Goal: Information Seeking & Learning: Compare options

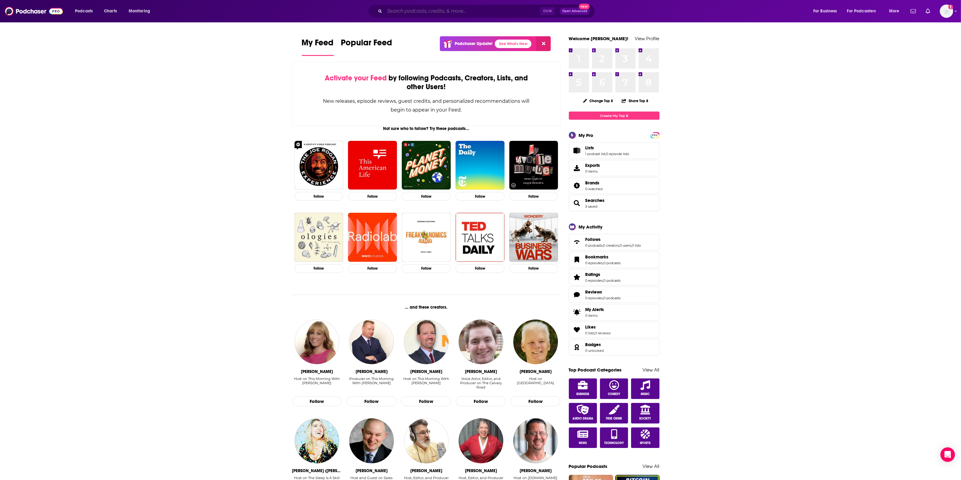
click at [425, 9] on input "Search podcasts, credits, & more..." at bounding box center [462, 11] width 156 height 10
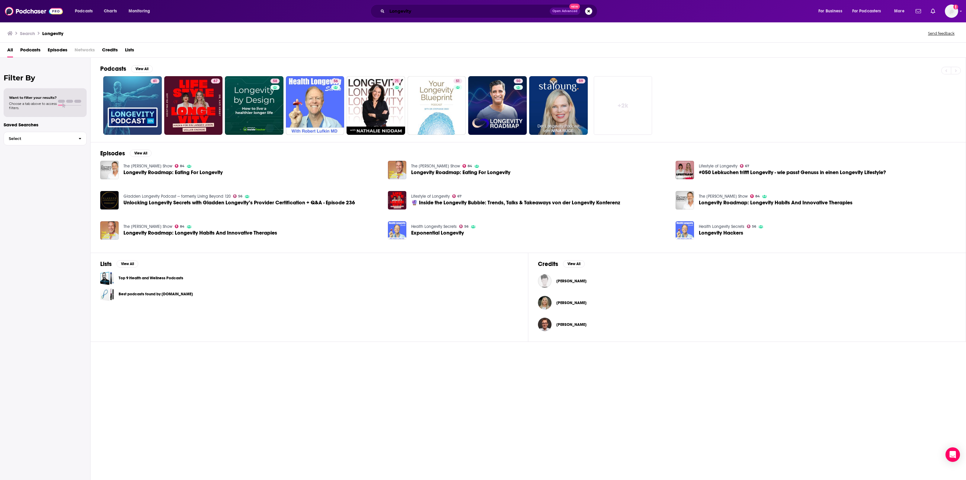
click at [425, 11] on input "Longevity" at bounding box center [468, 11] width 163 height 10
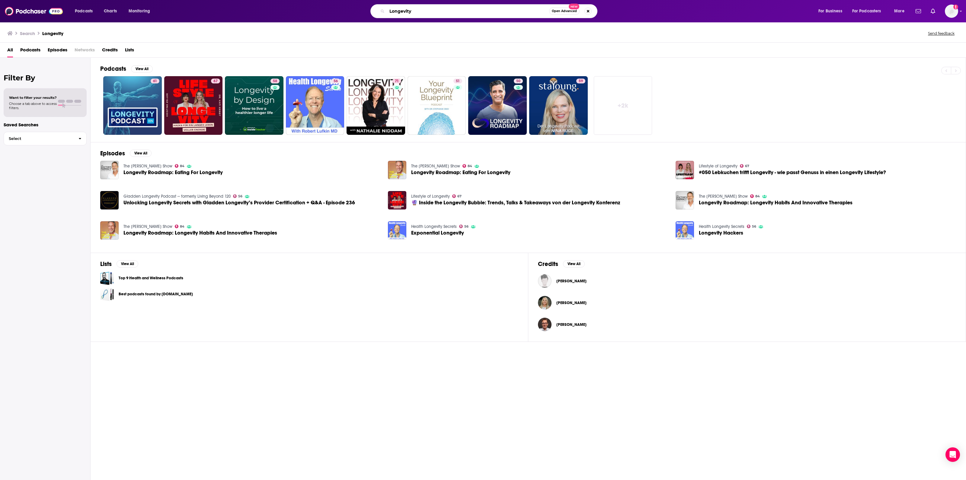
drag, startPoint x: 425, startPoint y: 11, endPoint x: 362, endPoint y: 2, distance: 64.0
click at [371, 8] on div "Longevity Open Advanced New" at bounding box center [484, 11] width 227 height 14
type input "[PERSON_NAME]"
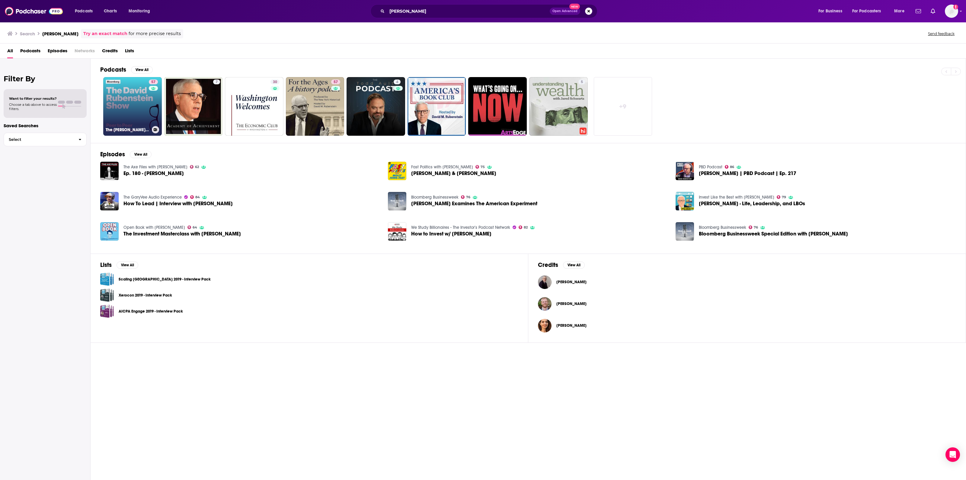
click at [141, 100] on link "57 The [PERSON_NAME] Show" at bounding box center [132, 106] width 59 height 59
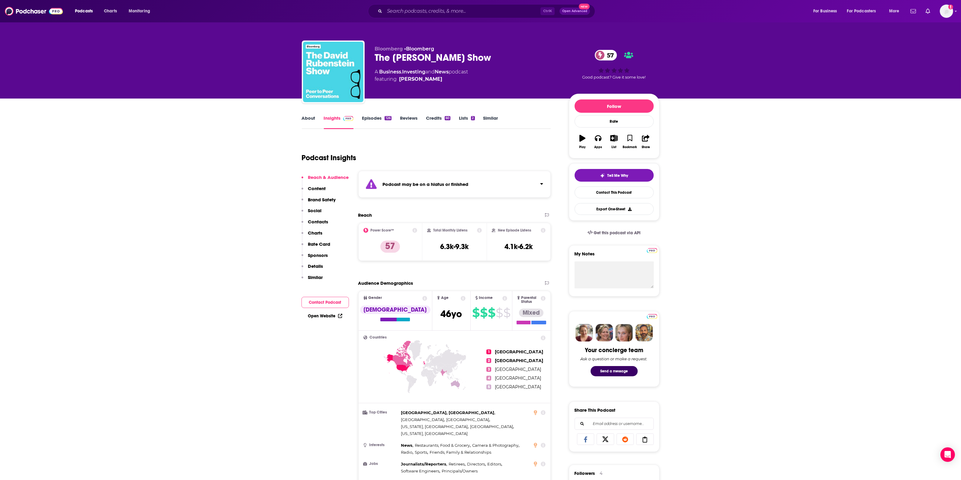
click at [510, 181] on div "Podcast may be on a hiatus or finished" at bounding box center [454, 184] width 193 height 27
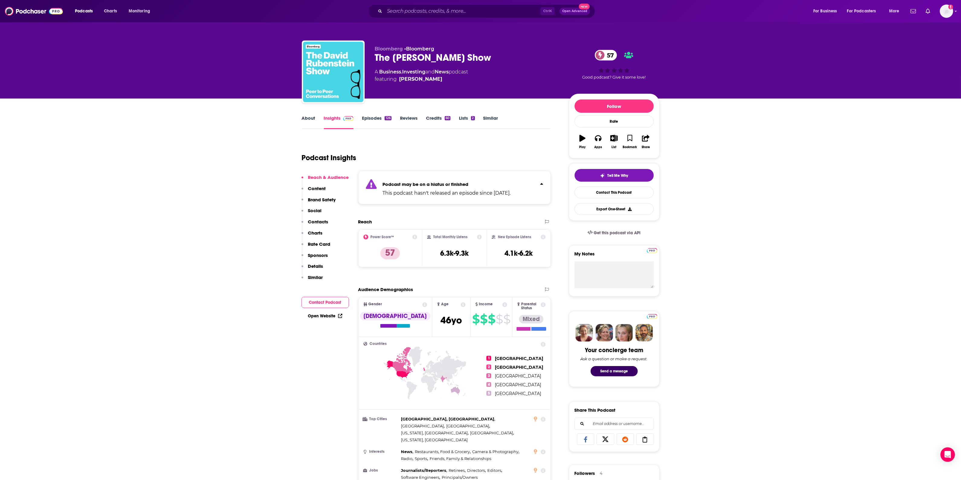
click at [426, 5] on div "Ctrl K Open Advanced New" at bounding box center [481, 11] width 227 height 14
click at [425, 11] on input "Search podcasts, credits, & more..." at bounding box center [462, 11] width 156 height 10
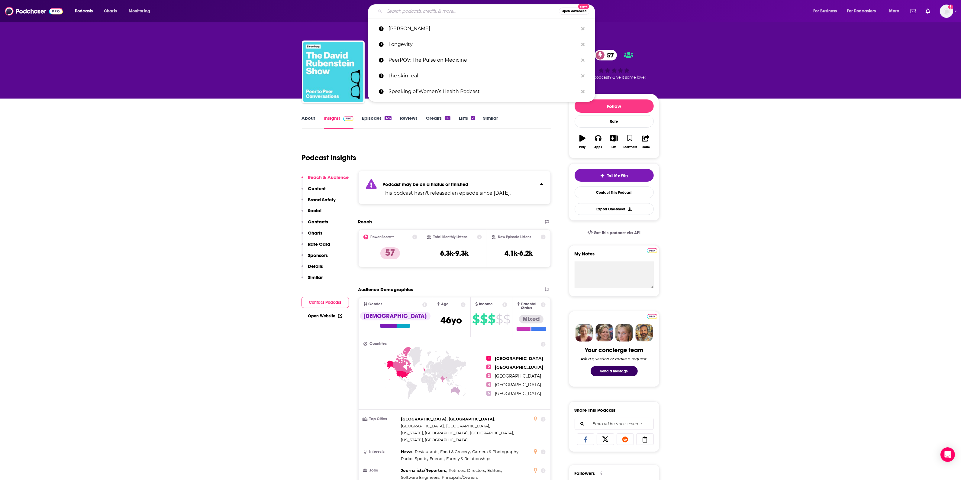
paste input "In Good Company with [PERSON_NAME]"
type input "In Good Company with [PERSON_NAME]"
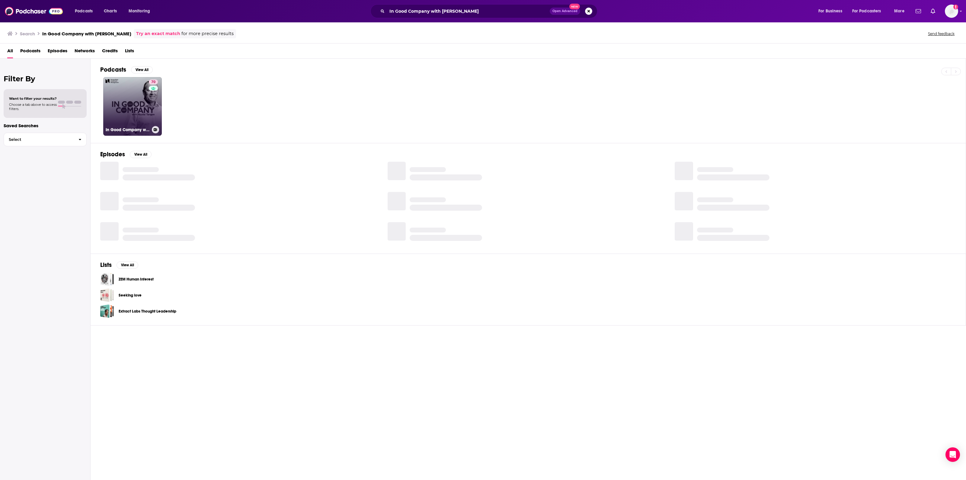
click at [141, 100] on link "70 In Good Company with [PERSON_NAME]" at bounding box center [132, 106] width 59 height 59
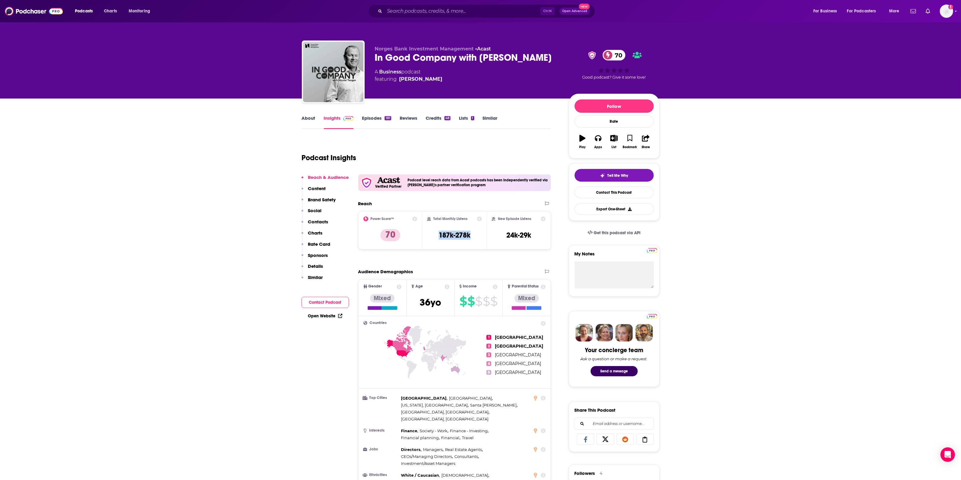
drag, startPoint x: 471, startPoint y: 238, endPoint x: 431, endPoint y: 238, distance: 39.3
click at [431, 238] on div "Total Monthly Listens 187k-278k" at bounding box center [454, 230] width 55 height 28
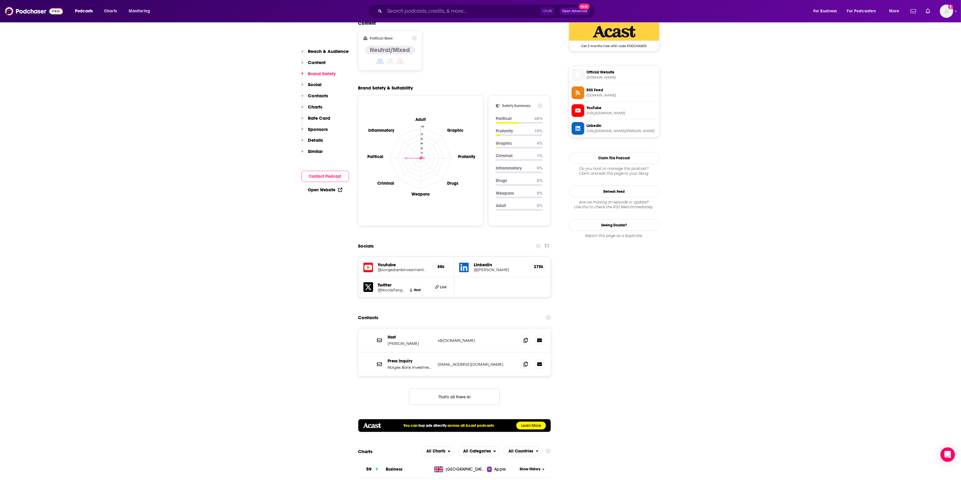
scroll to position [529, 0]
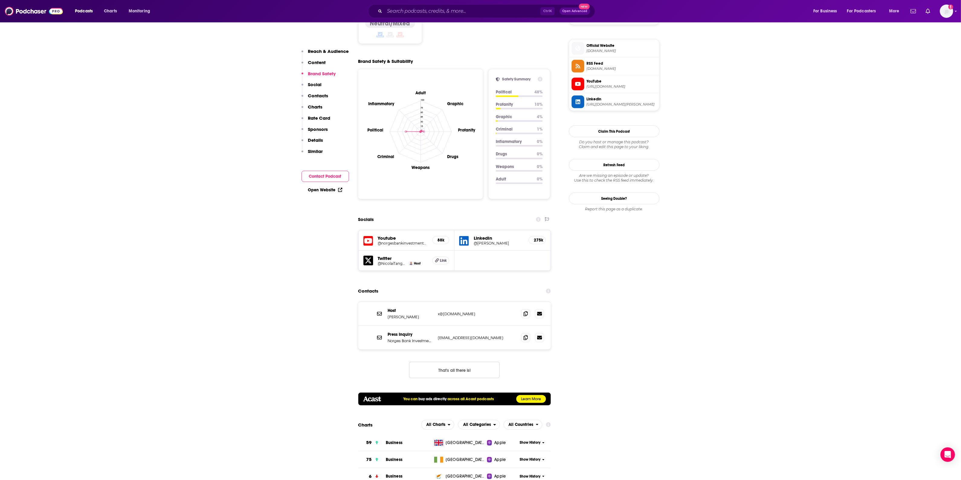
drag, startPoint x: 474, startPoint y: 297, endPoint x: 344, endPoint y: 304, distance: 130.4
click at [390, 304] on div "Host [PERSON_NAME] x@[DOMAIN_NAME] x@[DOMAIN_NAME]" at bounding box center [454, 314] width 193 height 24
drag, startPoint x: 477, startPoint y: 295, endPoint x: 429, endPoint y: 299, distance: 48.2
click at [0, 0] on div "Host [PERSON_NAME] x@[DOMAIN_NAME] x@[DOMAIN_NAME]" at bounding box center [0, 0] width 0 height 0
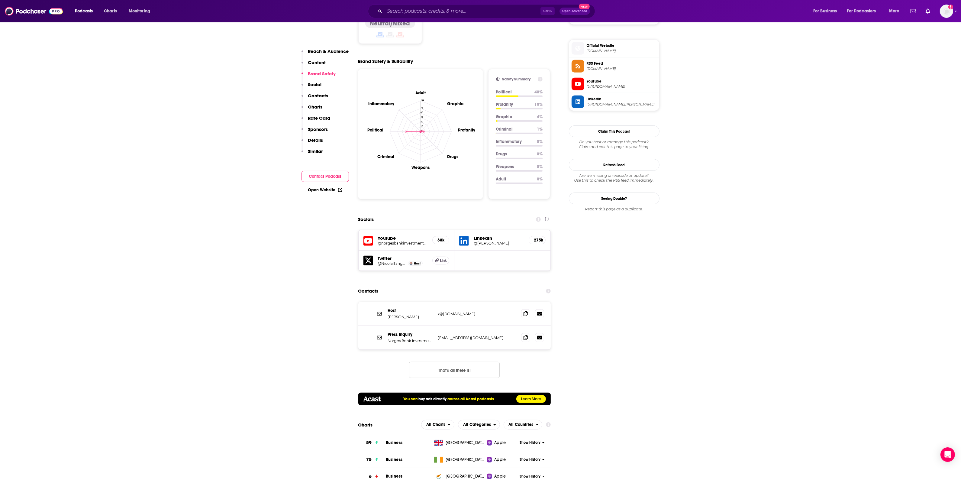
copy div "x@[DOMAIN_NAME]"
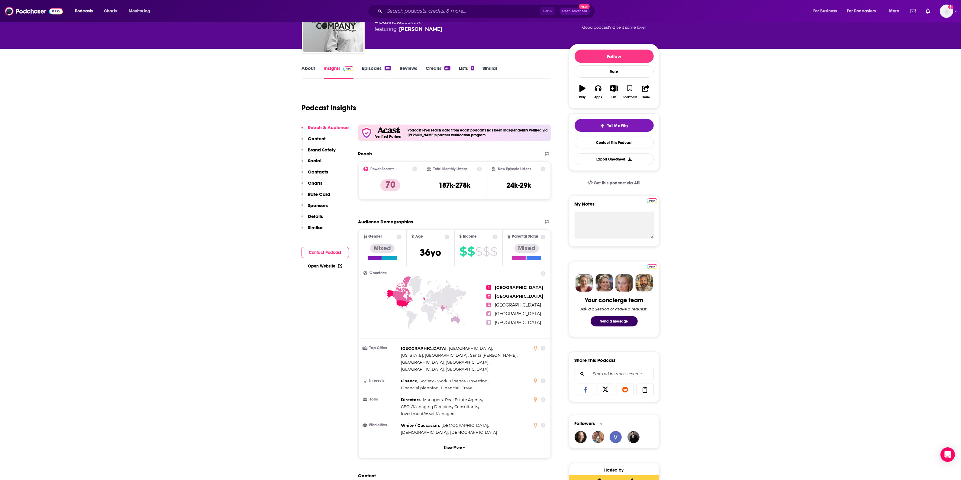
scroll to position [0, 0]
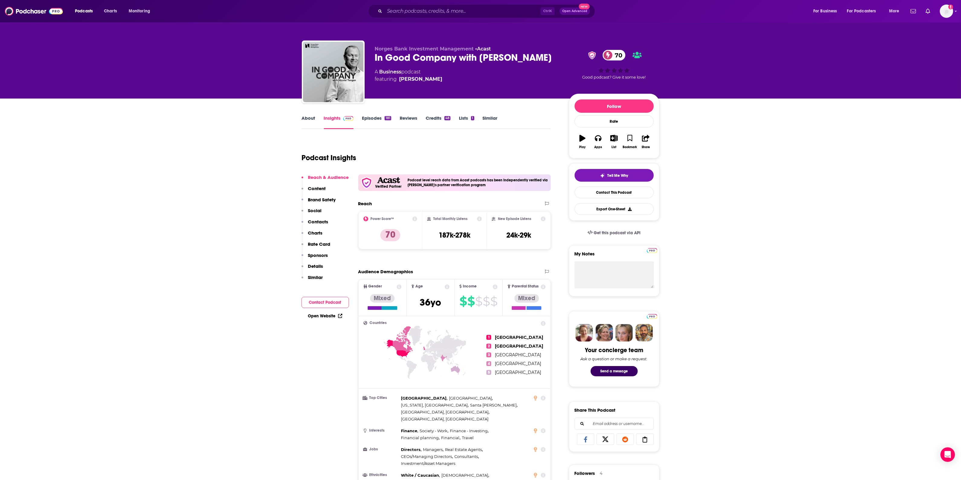
click at [328, 302] on button "Contact Podcast" at bounding box center [324, 302] width 47 height 11
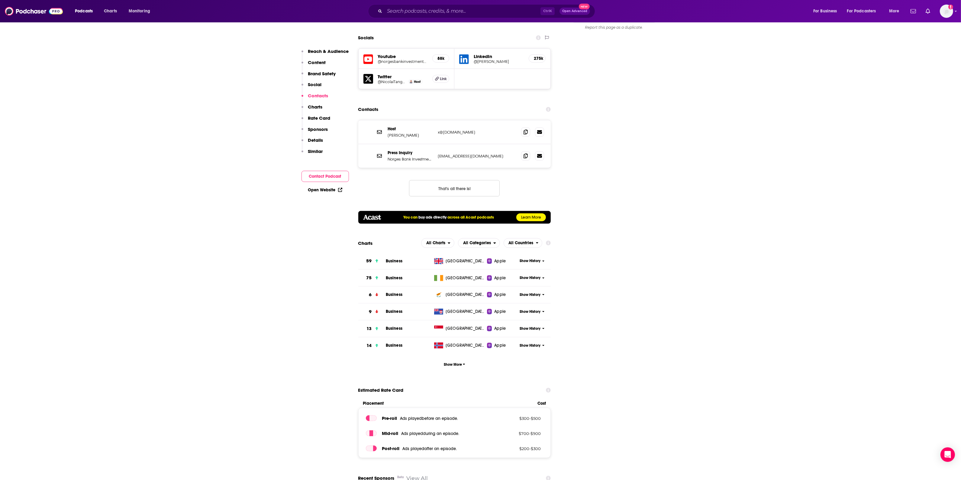
scroll to position [710, 0]
click at [330, 54] on button "Reach & Audience" at bounding box center [324, 53] width 47 height 11
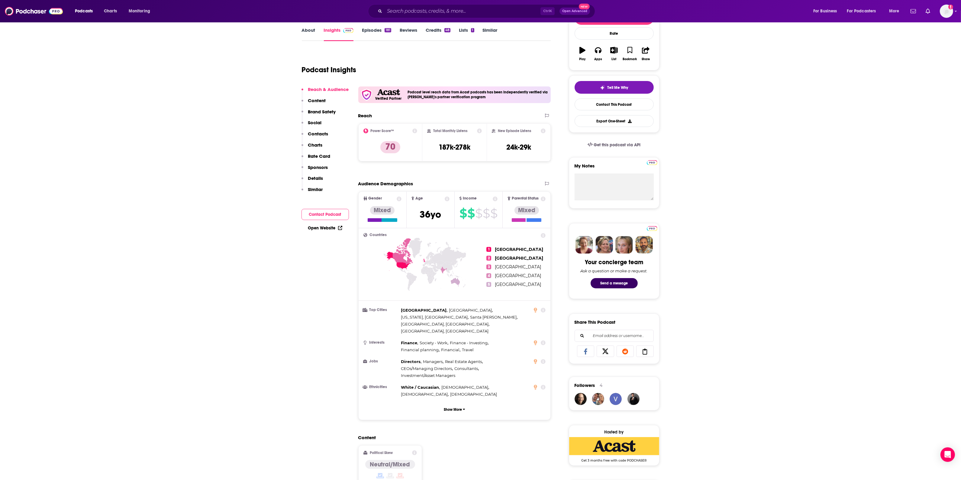
scroll to position [41, 0]
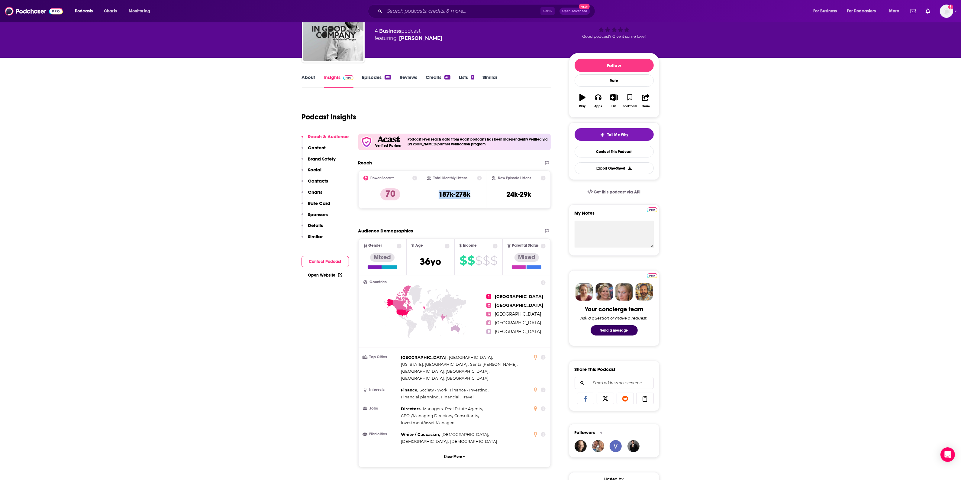
drag, startPoint x: 474, startPoint y: 195, endPoint x: 428, endPoint y: 193, distance: 46.8
click at [428, 193] on div "Total Monthly Listens 187k-278k" at bounding box center [454, 189] width 55 height 28
copy h3 "187k-278k"
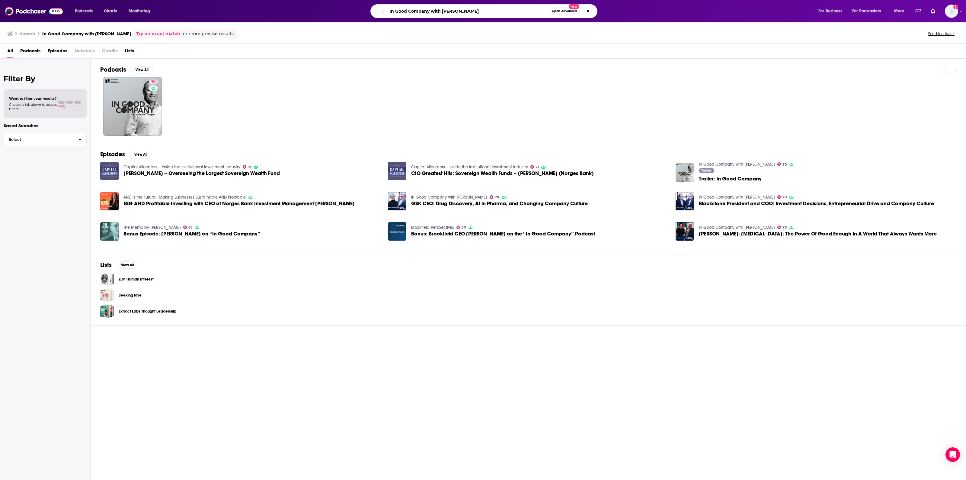
click at [422, 14] on input "In Good Company with [PERSON_NAME]" at bounding box center [468, 11] width 162 height 10
click at [425, 8] on input "In Good Company with [PERSON_NAME]" at bounding box center [468, 11] width 162 height 10
type input "All In Podcast"
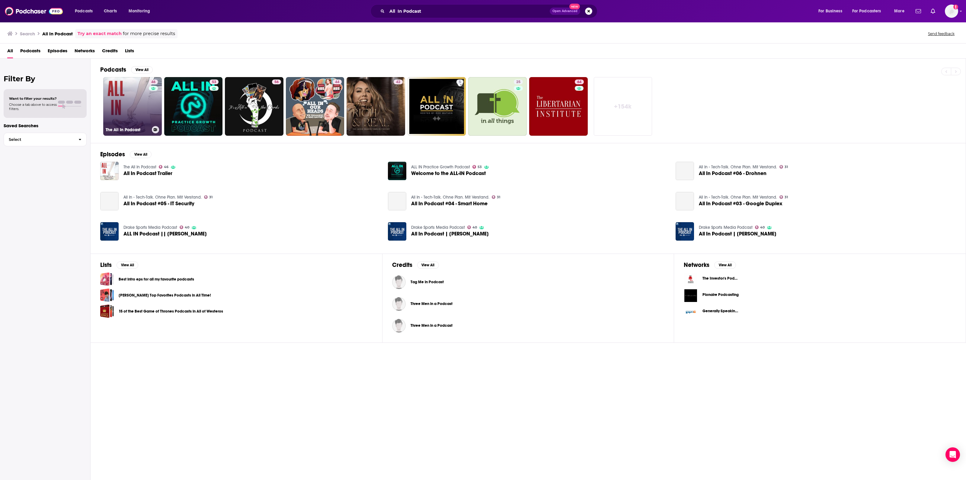
click at [137, 96] on link "46 The All In Podcast" at bounding box center [132, 106] width 59 height 59
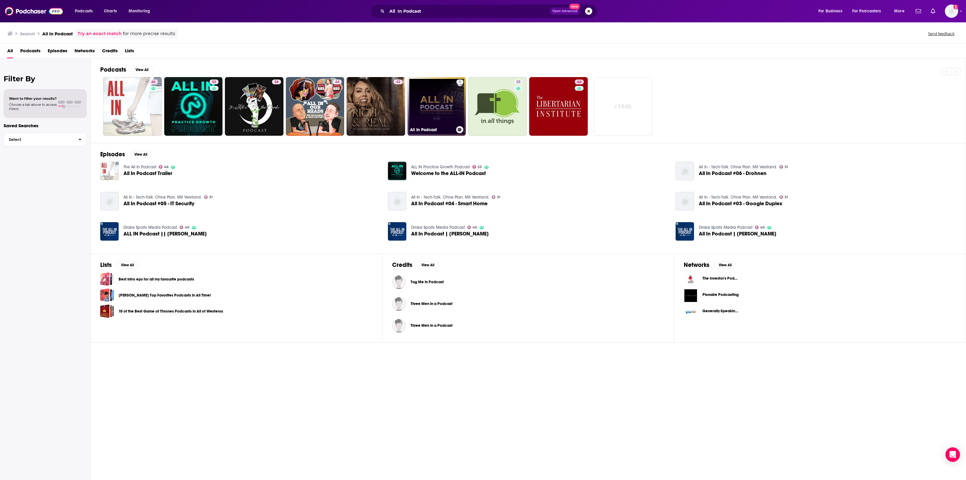
click at [435, 102] on link "5 All In Podcast" at bounding box center [437, 106] width 59 height 59
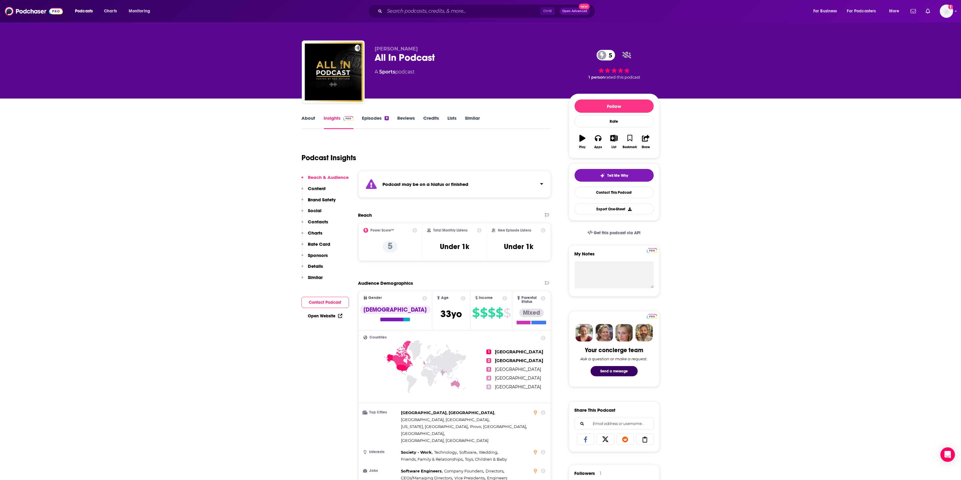
drag, startPoint x: 427, startPoint y: 20, endPoint x: 427, endPoint y: 16, distance: 4.5
click at [427, 18] on div "Podcasts Charts Monitoring Ctrl K Open Advanced New For Business For Podcasters…" at bounding box center [480, 11] width 961 height 22
click at [427, 15] on input "Search podcasts, credits, & more..." at bounding box center [462, 11] width 156 height 10
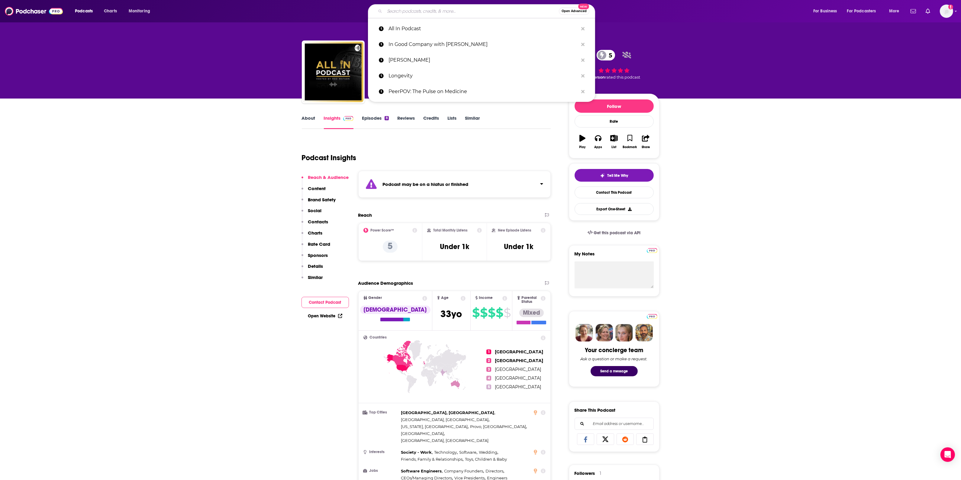
paste input "The All-In Interview"
type input "The All-In Interview"
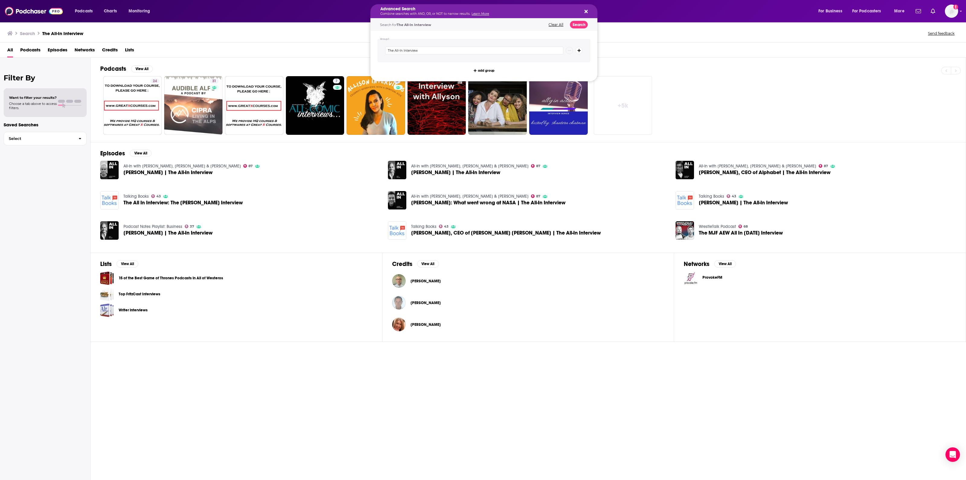
drag, startPoint x: 432, startPoint y: 8, endPoint x: 381, endPoint y: 2, distance: 51.6
click at [346, 39] on div "Search The All-In Interview Send feedback" at bounding box center [483, 32] width 966 height 21
click at [409, 12] on p "Combine searches with AND, OR, or NOT to narrow results. Learn More" at bounding box center [480, 13] width 198 height 3
click at [325, 45] on div "All Podcasts Episodes Networks Credits Lists" at bounding box center [484, 51] width 954 height 12
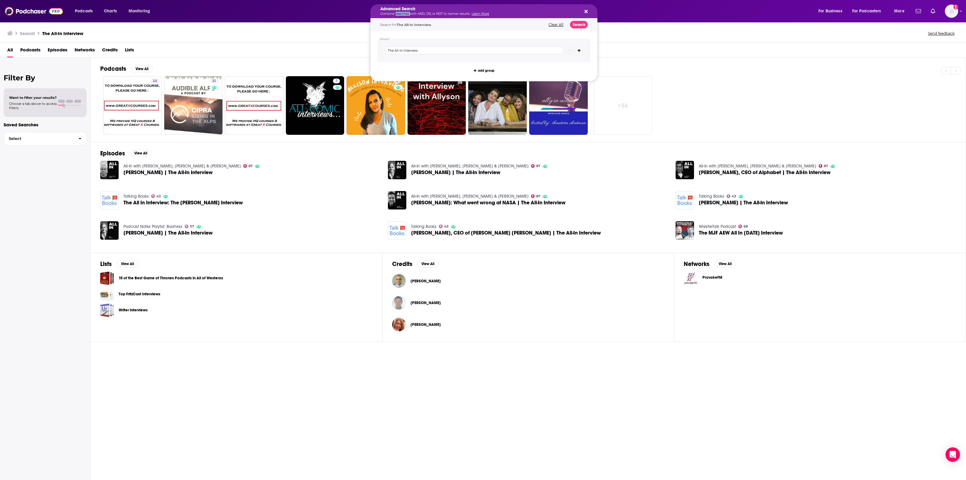
click at [400, 12] on p "Combine searches with AND, OR, or NOT to narrow results. Learn More" at bounding box center [480, 13] width 198 height 3
click at [587, 11] on icon "Search podcasts, credits, & more..." at bounding box center [586, 11] width 3 height 3
drag, startPoint x: 508, startPoint y: 10, endPoint x: 390, endPoint y: 2, distance: 118.1
click at [396, 42] on div "The All-In Interview" at bounding box center [484, 50] width 213 height 23
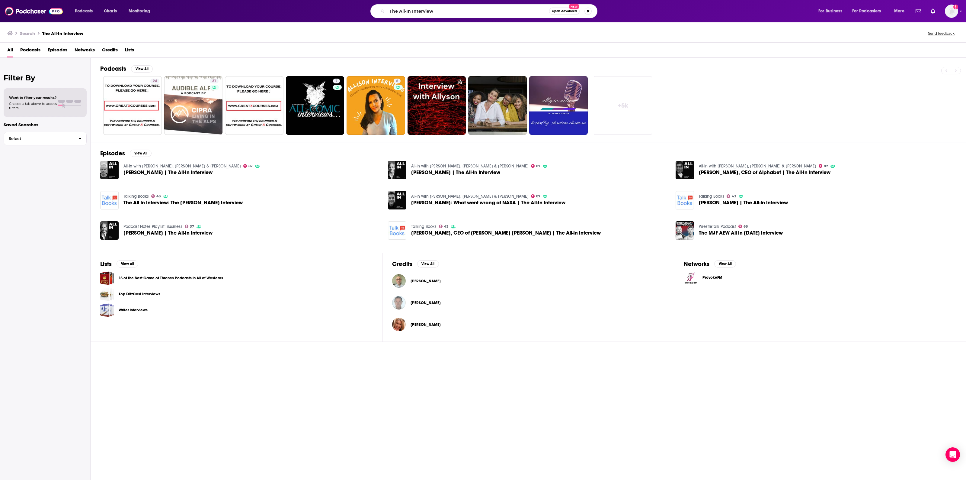
click at [354, 63] on div "Podcasts View All 24 31 7 6 + 5k" at bounding box center [533, 100] width 866 height 84
click at [589, 13] on button "Search podcasts, credits, & more..." at bounding box center [588, 11] width 7 height 7
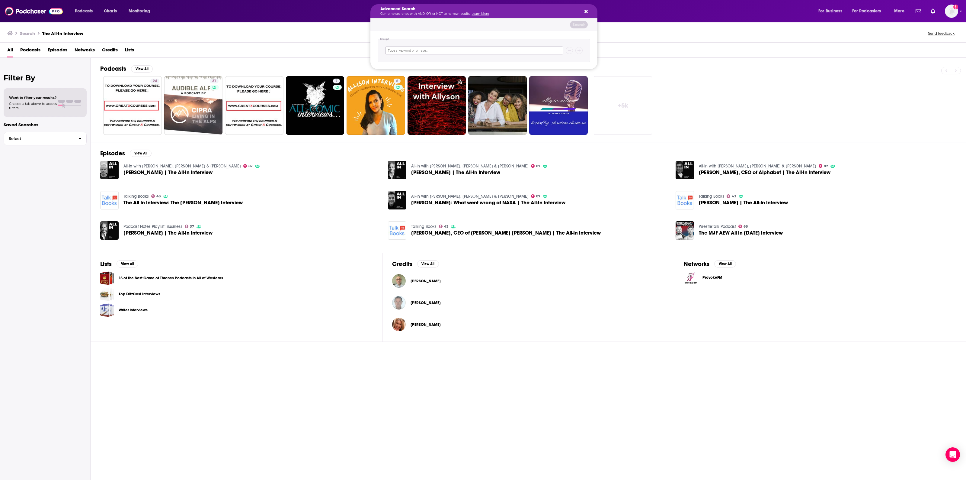
click at [413, 51] on input "Search podcasts, credits, & more..." at bounding box center [474, 51] width 178 height 8
paste input "a16z Podcast"
type input "a16z Podcast"
click at [581, 23] on button "Search" at bounding box center [579, 25] width 18 height 8
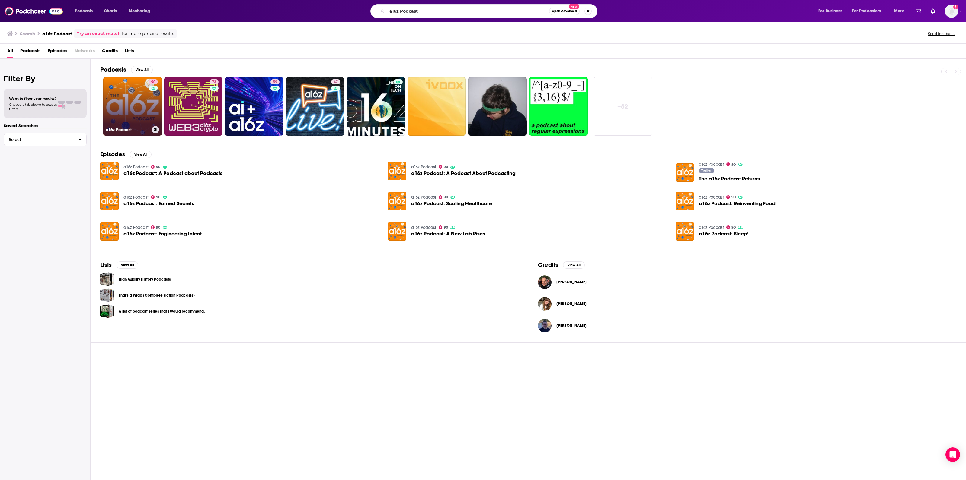
click at [144, 111] on link "90 a16z Podcast" at bounding box center [132, 106] width 59 height 59
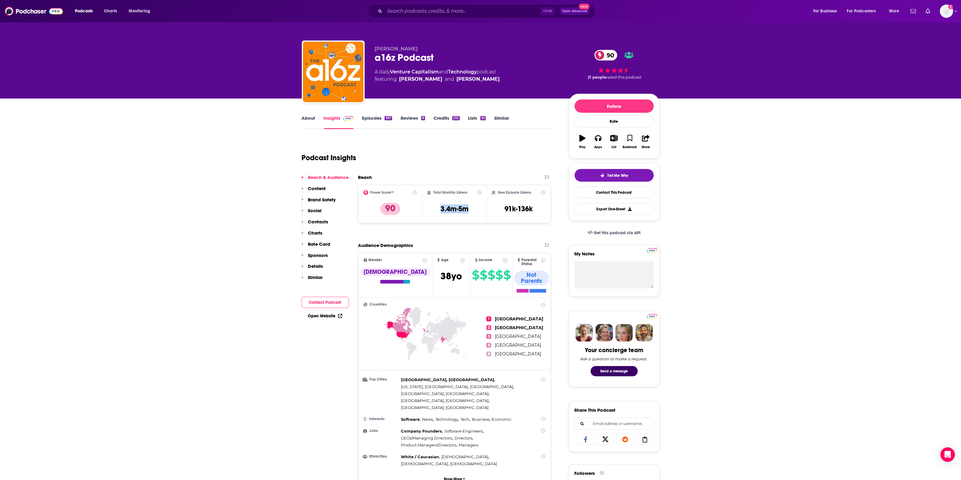
drag, startPoint x: 463, startPoint y: 210, endPoint x: 436, endPoint y: 212, distance: 26.6
click at [436, 212] on div "Total Monthly Listens 3.4m-5m" at bounding box center [454, 204] width 55 height 28
copy h3 "3.4m-5m"
click at [406, 0] on div "Podcasts Charts Monitoring Ctrl K Open Advanced New For Business For Podcasters…" at bounding box center [480, 11] width 961 height 22
click at [406, 8] on input "Search podcasts, credits, & more..." at bounding box center [462, 11] width 156 height 10
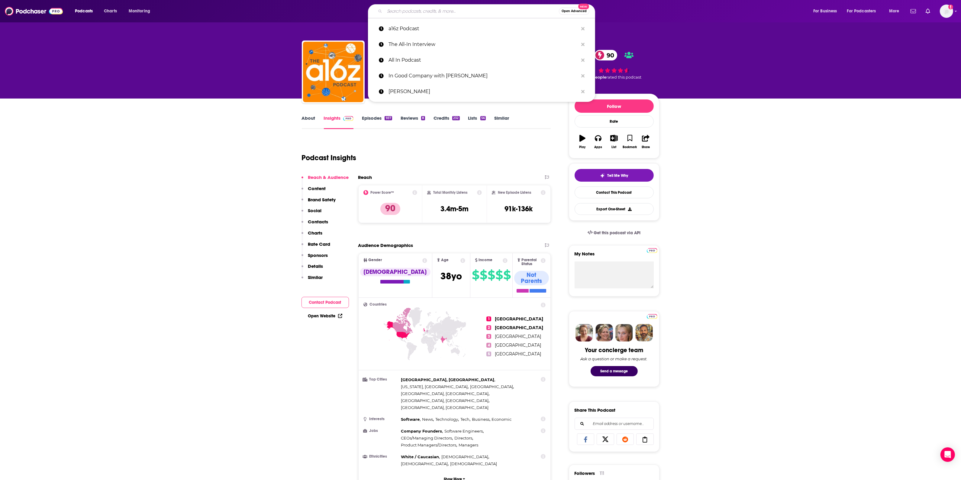
paste input "In Good Company"
type input "In Good Company"
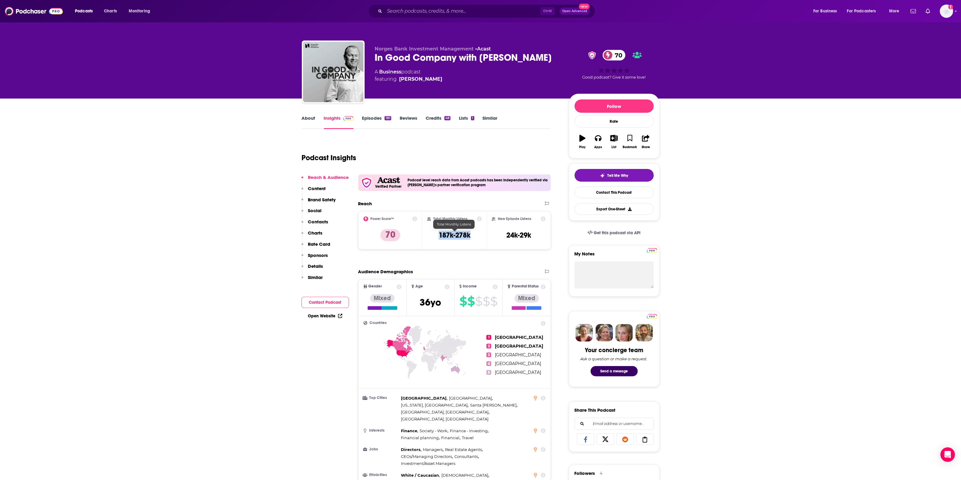
copy h3 "187k-278k"
drag, startPoint x: 475, startPoint y: 239, endPoint x: 439, endPoint y: 239, distance: 36.2
click at [439, 239] on div "Total Monthly Listens 187k-278k" at bounding box center [454, 230] width 55 height 28
click at [429, 16] on input "Search podcasts, credits, & more..." at bounding box center [462, 11] width 156 height 10
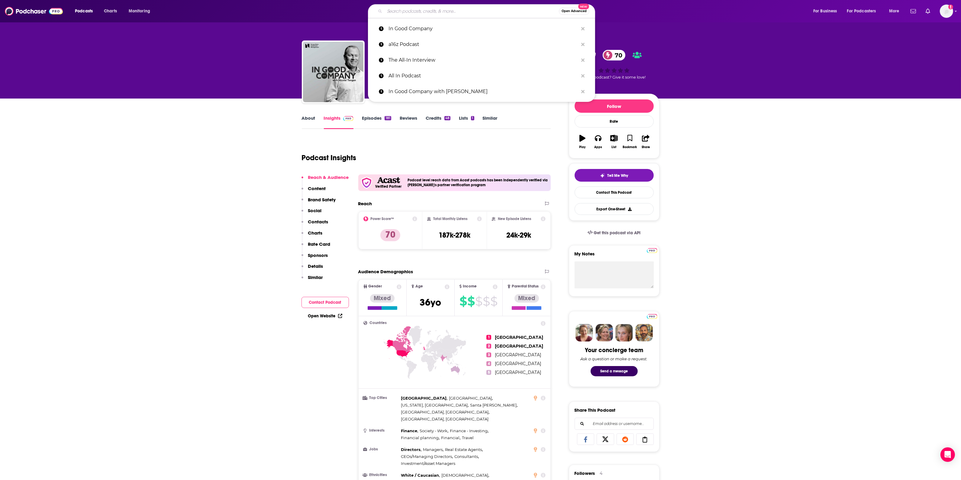
type input "p"
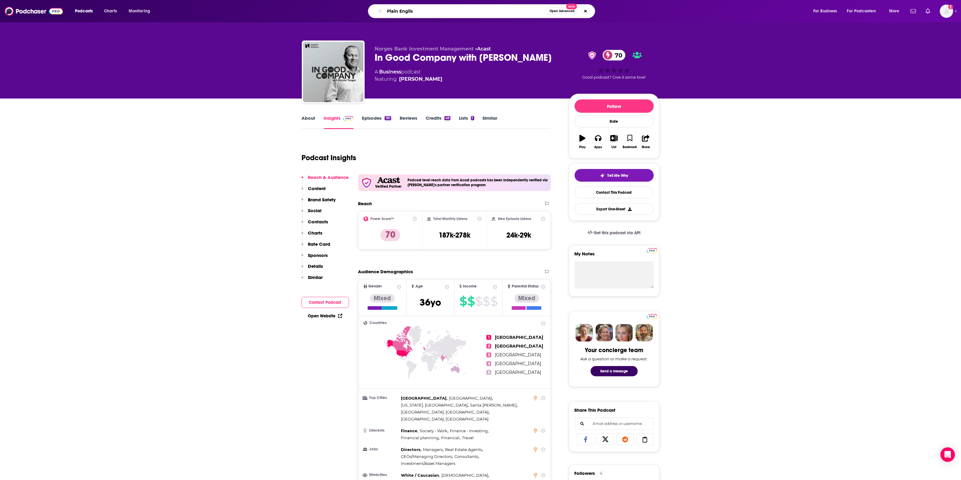
type input "Plain English"
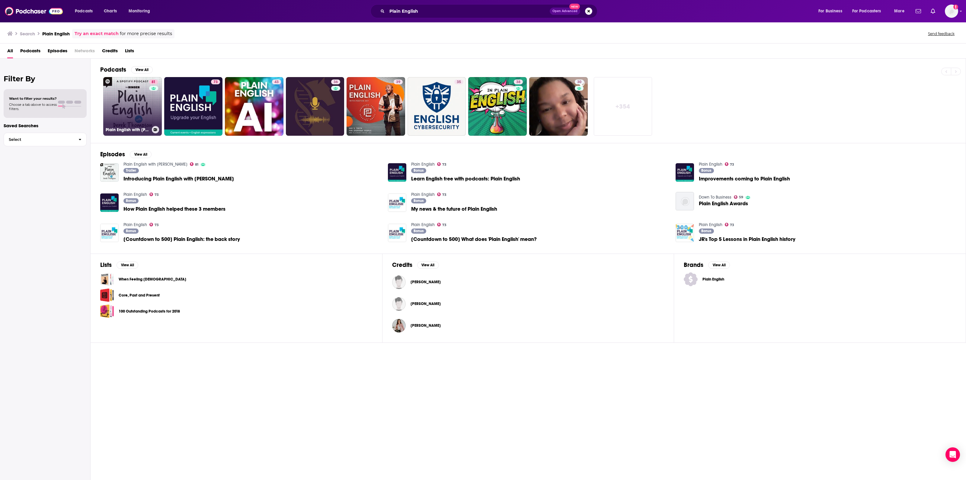
click at [147, 97] on link "81 Plain English with [PERSON_NAME]" at bounding box center [132, 106] width 59 height 59
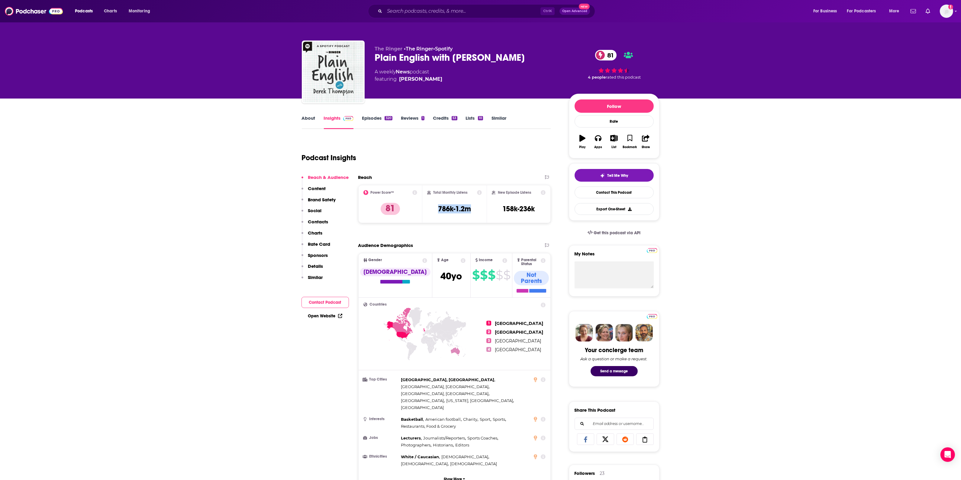
drag, startPoint x: 471, startPoint y: 209, endPoint x: 437, endPoint y: 209, distance: 34.7
click at [437, 209] on div "Total Monthly Listens 786k-1.2m" at bounding box center [454, 204] width 55 height 28
copy h3 "786k-1.2m"
click at [464, 5] on div "Ctrl K Open Advanced New" at bounding box center [481, 11] width 227 height 14
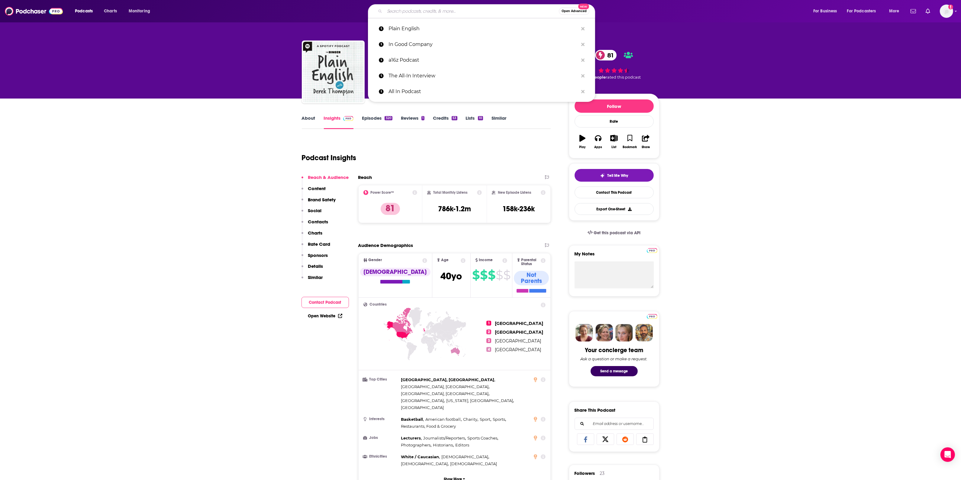
click at [463, 11] on input "Search podcasts, credits, & more..." at bounding box center [471, 11] width 174 height 10
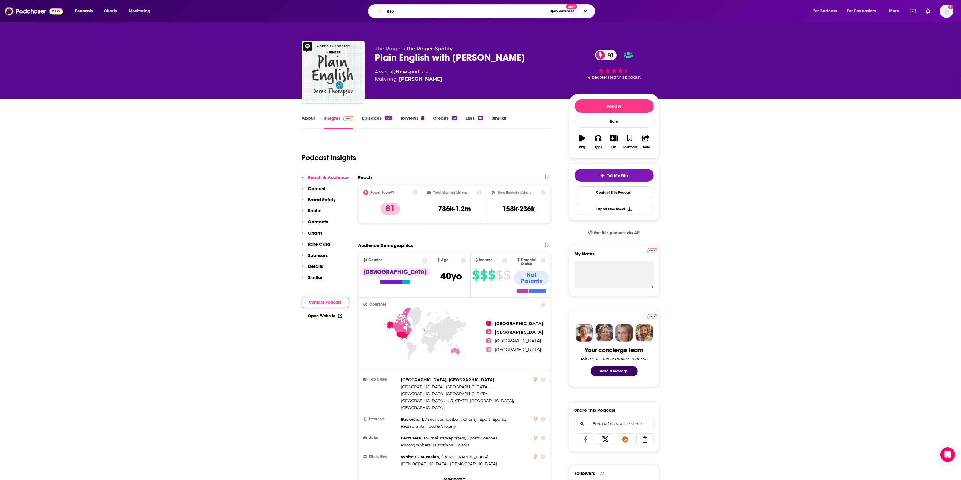
type input "a16z"
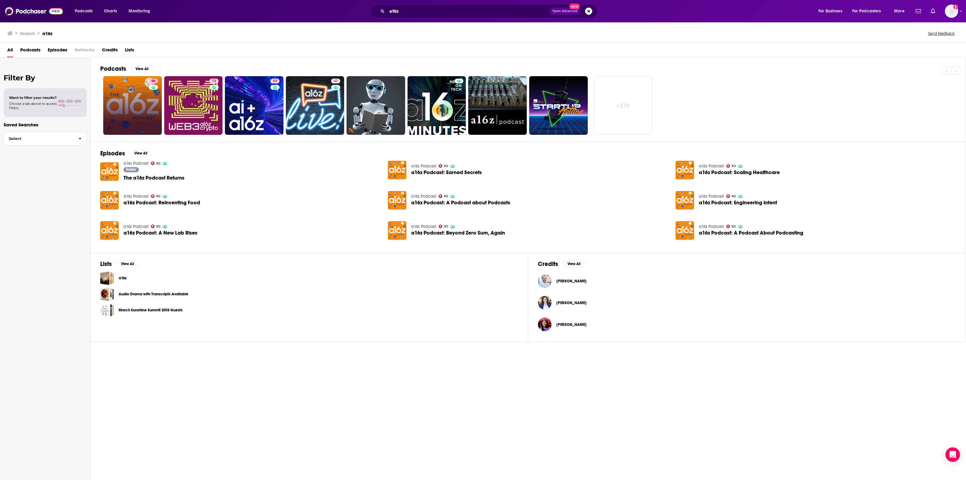
click at [111, 104] on link "90" at bounding box center [132, 105] width 59 height 59
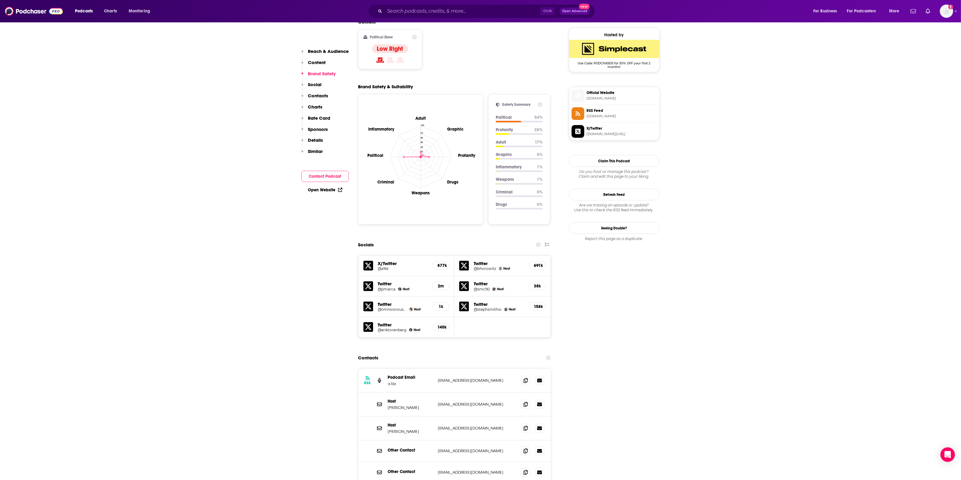
scroll to position [566, 0]
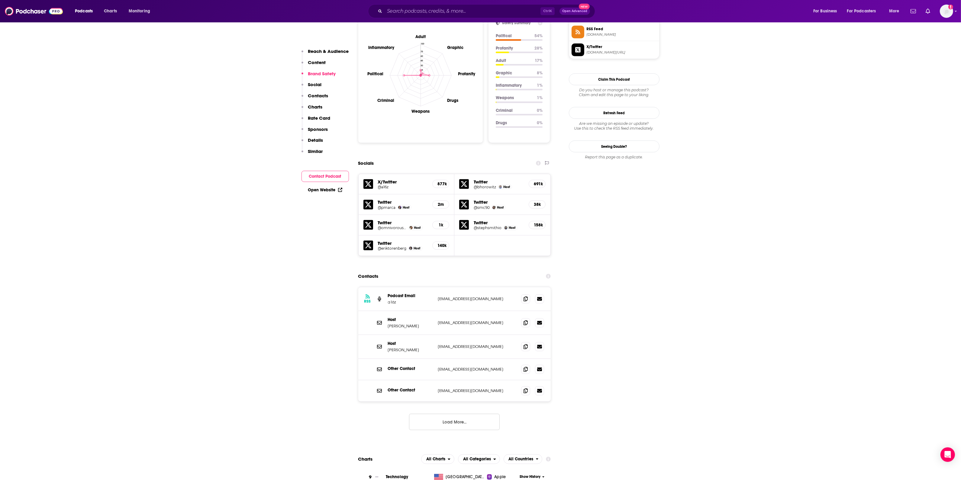
drag, startPoint x: 420, startPoint y: 321, endPoint x: 386, endPoint y: 295, distance: 43.3
click at [386, 295] on div "RSS Podcast Email a16z [EMAIL_ADDRESS][DOMAIN_NAME] [EMAIL_ADDRESS][DOMAIN_NAME…" at bounding box center [454, 344] width 193 height 114
copy div "[PERSON_NAME] [EMAIL_ADDRESS][DOMAIN_NAME] [EMAIL_ADDRESS][DOMAIN_NAME] Host [P…"
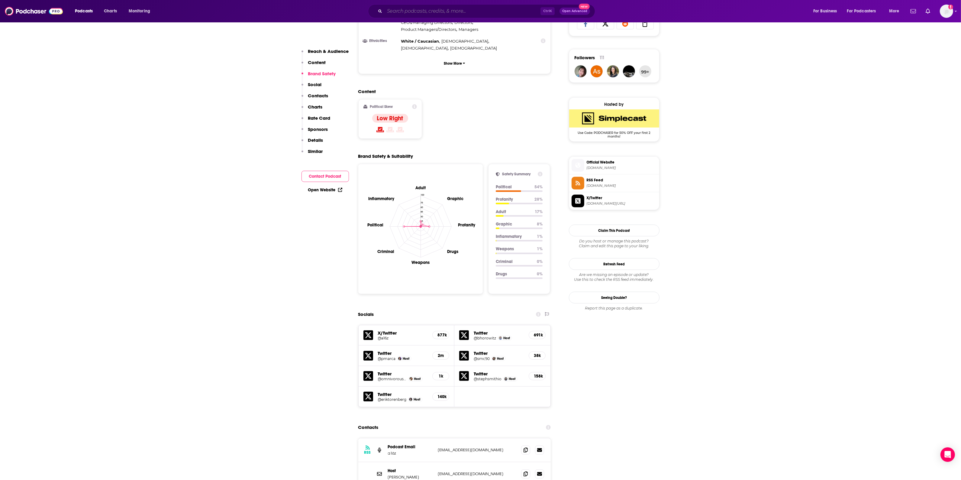
click at [400, 11] on input "Search podcasts, credits, & more..." at bounding box center [462, 11] width 156 height 10
paste input "Prof G Podcast"
type input "Prof G Podcast"
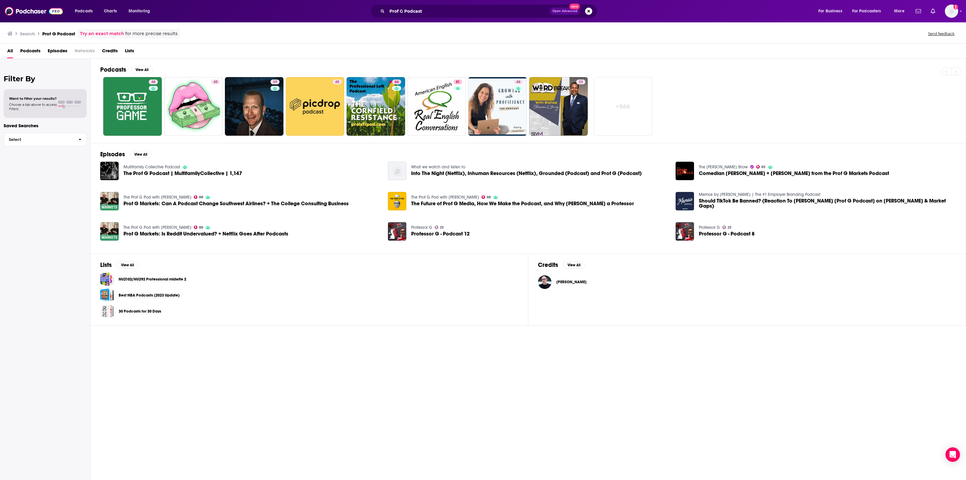
click at [149, 172] on span "The Prof G Podcast | MultifamilyCollective | 1,147" at bounding box center [183, 173] width 119 height 5
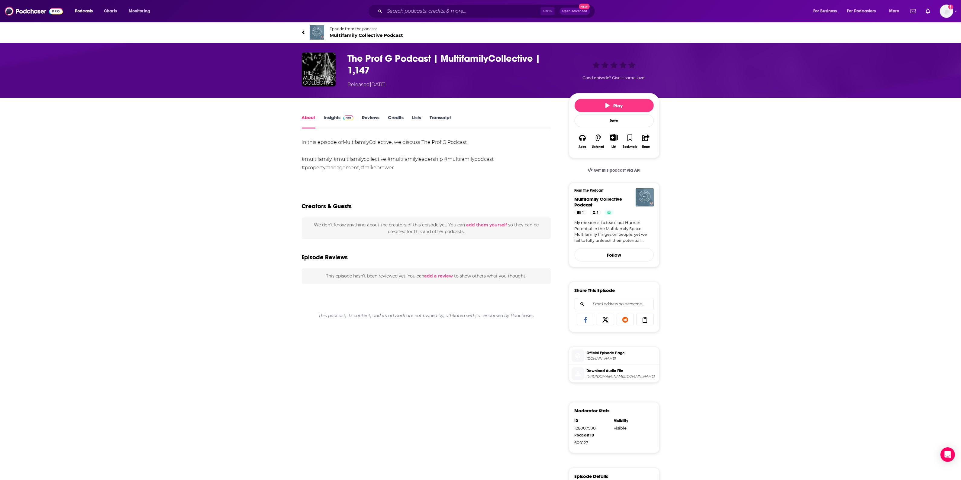
click at [460, 56] on h1 "The Prof G Podcast | MultifamilyCollective | 1,147" at bounding box center [453, 65] width 211 height 24
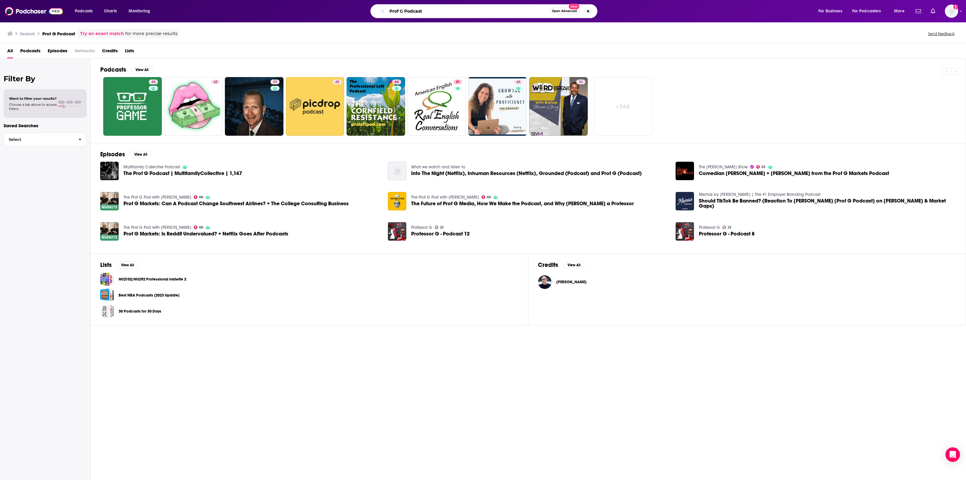
drag, startPoint x: 405, startPoint y: 11, endPoint x: 528, endPoint y: 17, distance: 123.0
click at [532, 20] on div "Podcasts Charts Monitoring Prof G Podcast Open Advanced New For Business For Po…" at bounding box center [483, 11] width 966 height 22
type input "Prof G"
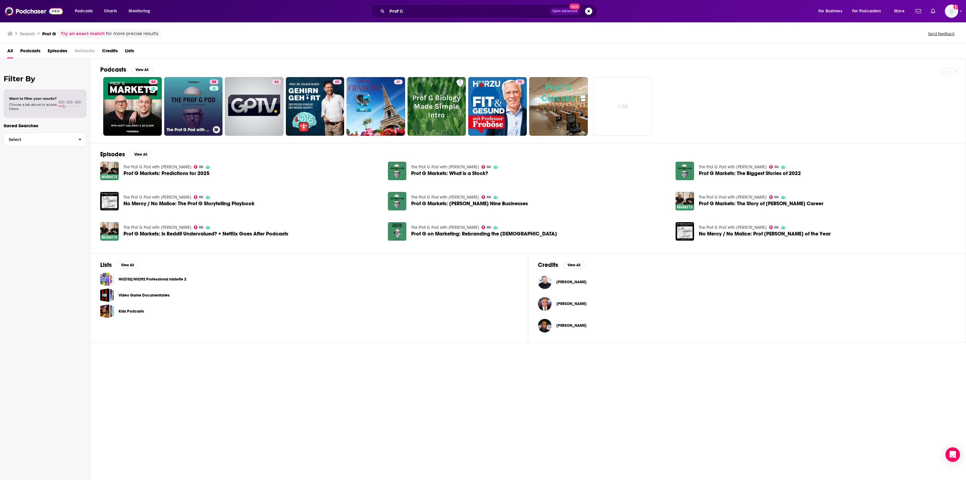
click at [197, 95] on link "88 The Prof G Pod with [PERSON_NAME]" at bounding box center [193, 106] width 59 height 59
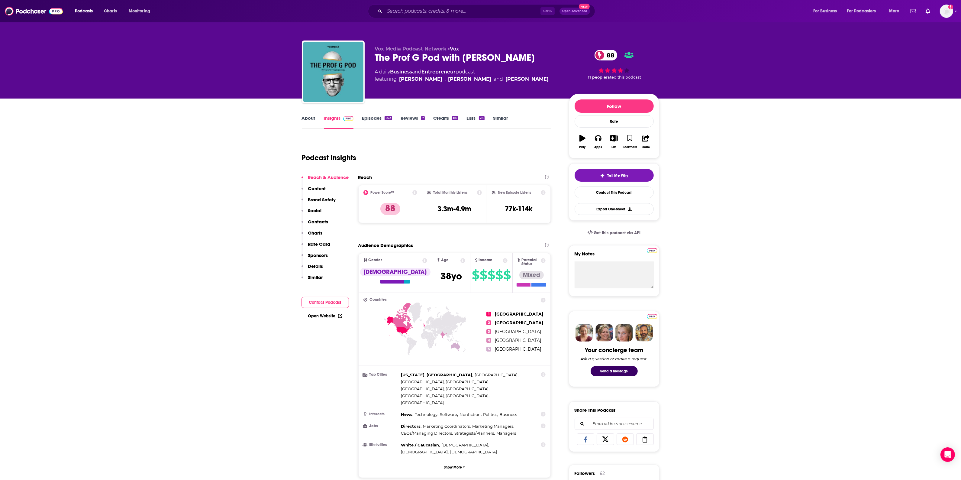
drag, startPoint x: 375, startPoint y: 55, endPoint x: 530, endPoint y: 54, distance: 155.5
click at [530, 54] on div "The Prof G Pod with [PERSON_NAME] 88" at bounding box center [467, 58] width 184 height 12
copy h2 "The Prof G Pod with [PERSON_NAME]"
drag, startPoint x: 476, startPoint y: 210, endPoint x: 431, endPoint y: 210, distance: 44.7
click at [431, 210] on div "Total Monthly Listens 3.3m-4.9m" at bounding box center [454, 204] width 55 height 28
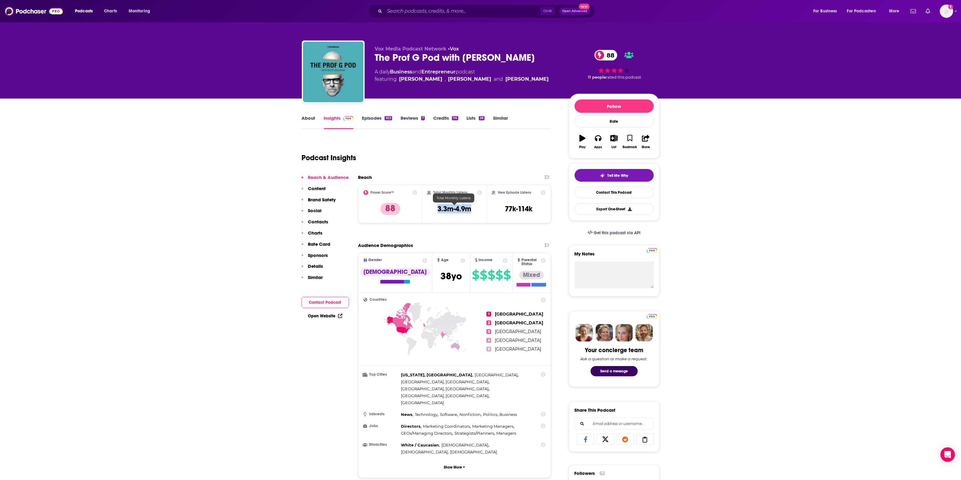
copy h3 "3.3m-4.9m"
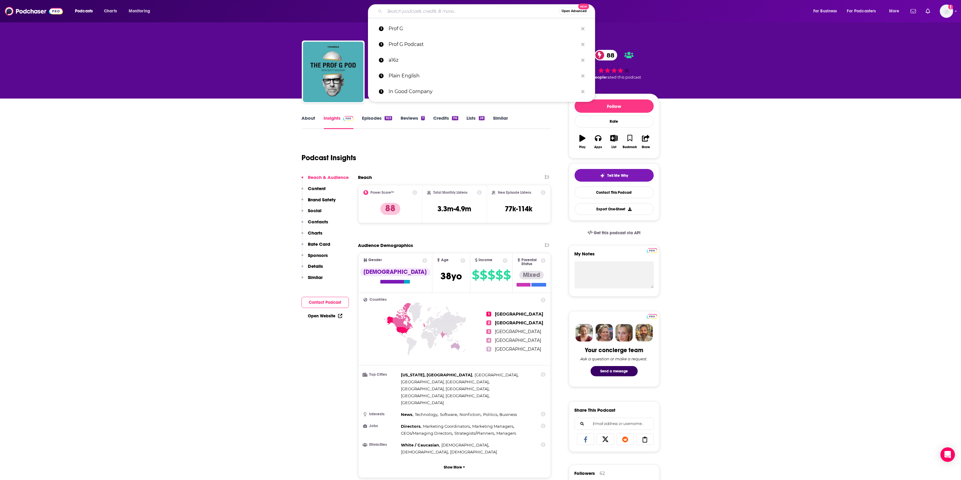
click at [408, 9] on input "Search podcasts, credits, & more..." at bounding box center [471, 11] width 174 height 10
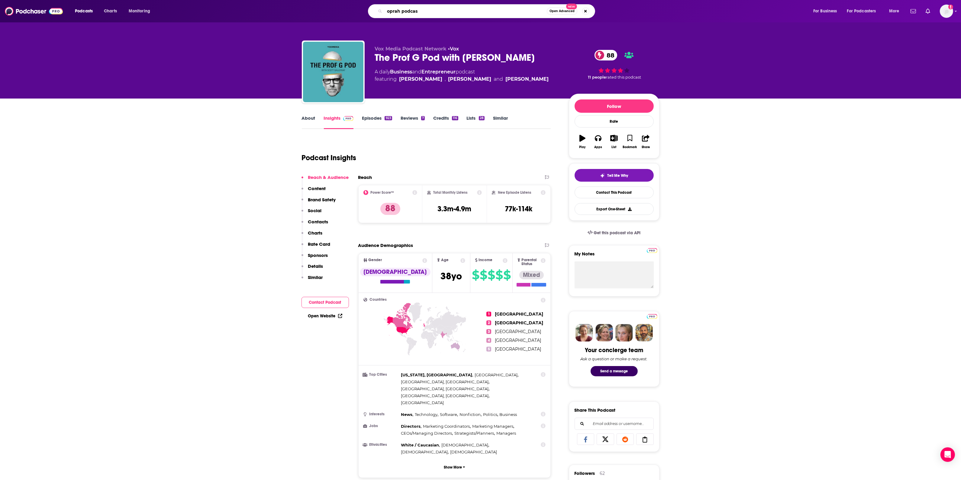
type input "oprah podcast"
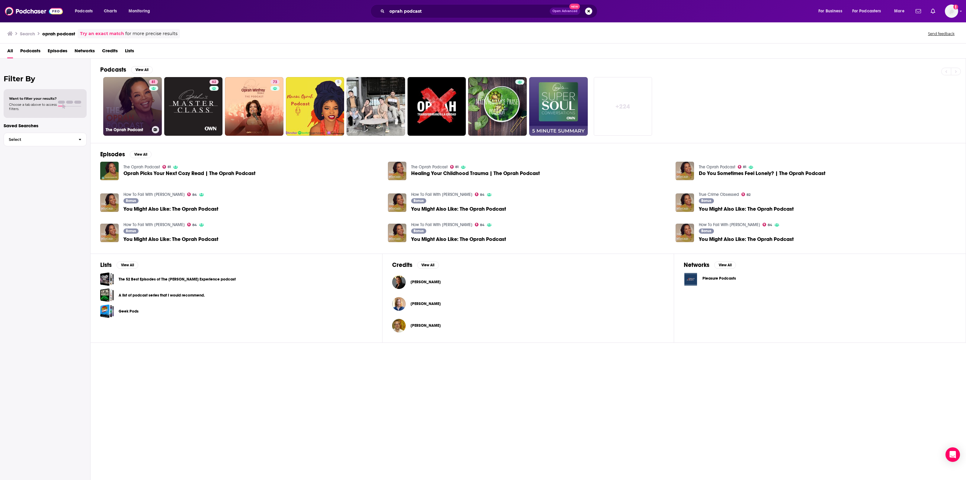
click at [135, 104] on link "81 The Oprah Podcast" at bounding box center [132, 106] width 59 height 59
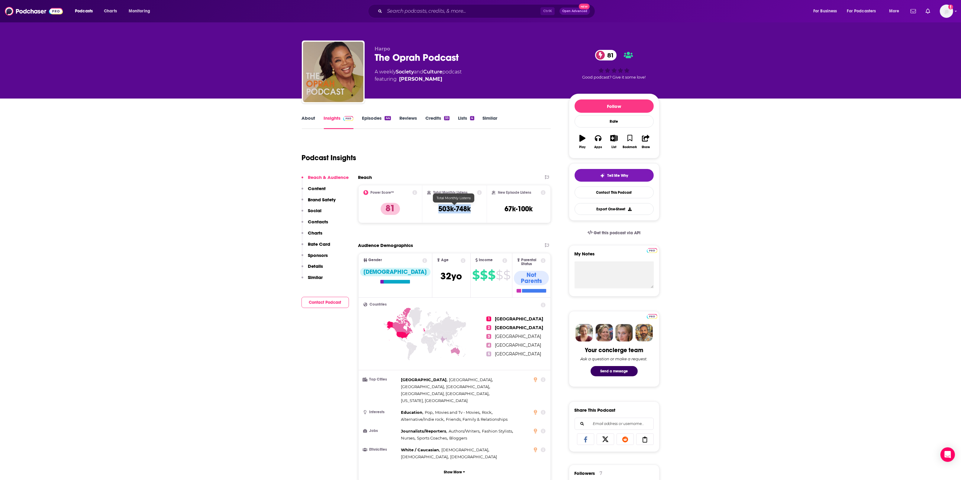
drag, startPoint x: 474, startPoint y: 210, endPoint x: 435, endPoint y: 210, distance: 38.1
click at [435, 210] on div "Total Monthly Listens 503k-748k" at bounding box center [454, 204] width 55 height 28
copy h3 "503k-748k"
